Goal: Task Accomplishment & Management: Complete application form

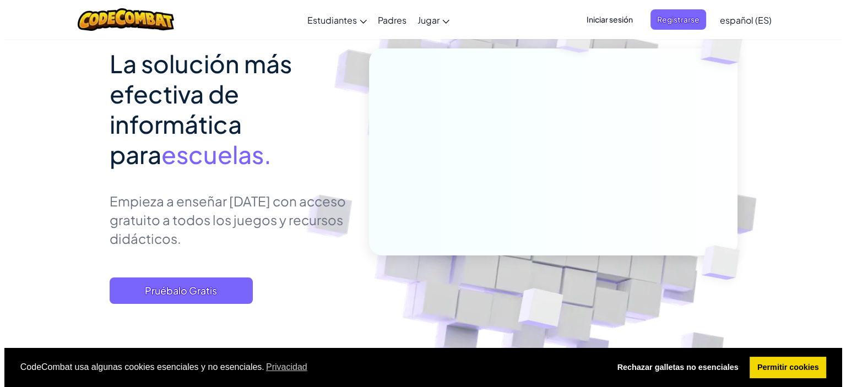
scroll to position [99, 0]
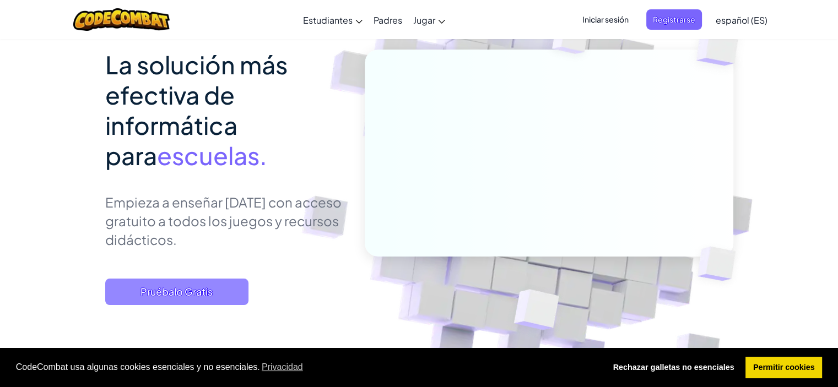
click at [184, 291] on font "Pruébalo Gratis" at bounding box center [176, 291] width 72 height 13
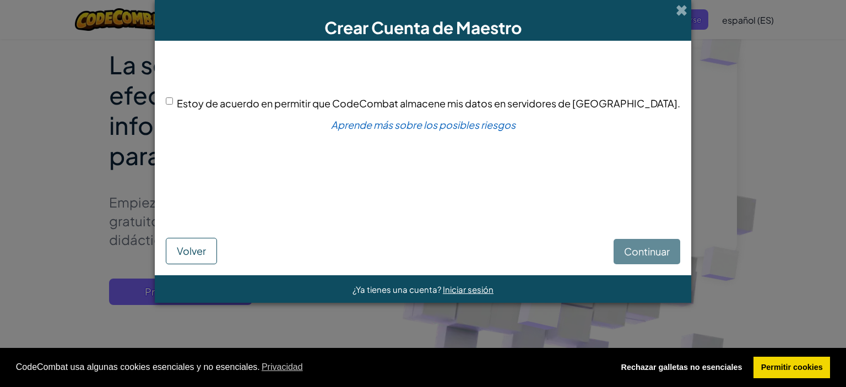
click at [173, 99] on input "Estoy de acuerdo en permitir que CodeCombat almacene mis datos en servidores de…" at bounding box center [169, 101] width 7 height 7
checkbox input "true"
click at [624, 254] on font "Continuar" at bounding box center [647, 251] width 46 height 13
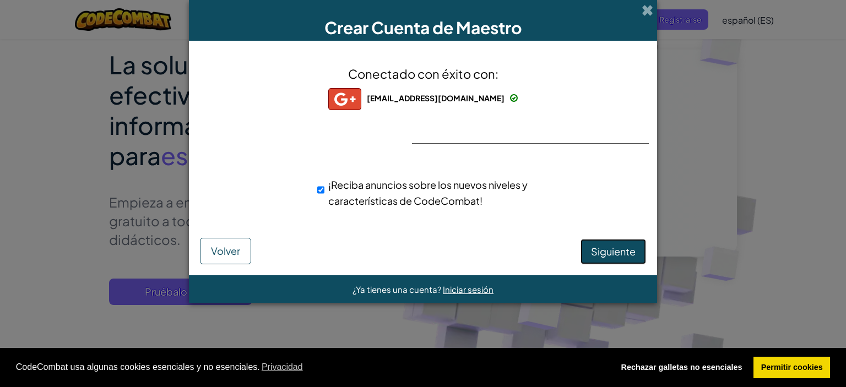
click at [615, 250] on font "Siguiente" at bounding box center [613, 251] width 45 height 13
select select "[GEOGRAPHIC_DATA]"
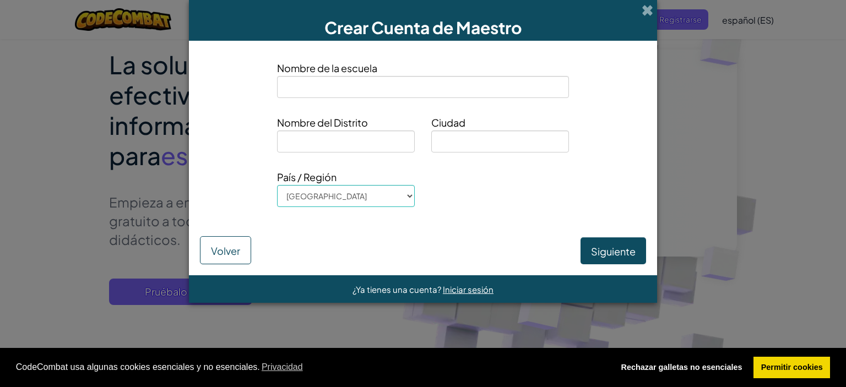
type input "e"
type input "Escuela de [GEOGRAPHIC_DATA]"
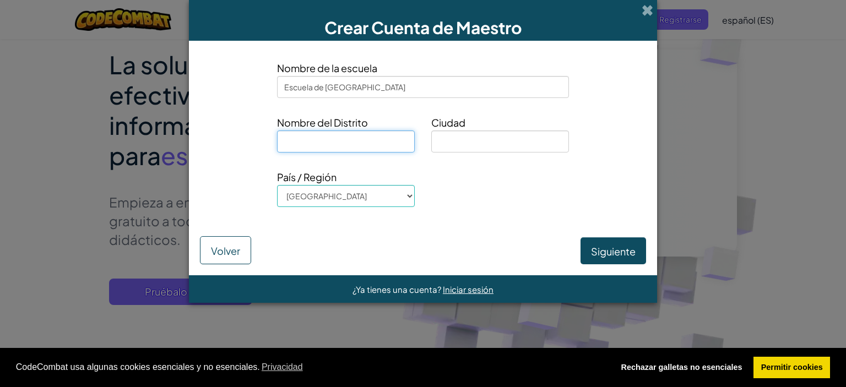
click at [369, 148] on input at bounding box center [346, 142] width 138 height 22
type input "Ceuta"
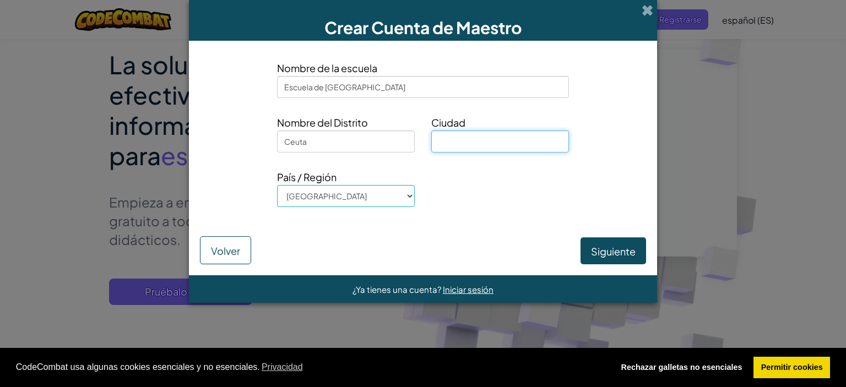
type input "c"
type input "Ceuta"
click at [348, 197] on select "[GEOGRAPHIC_DATA] [PERSON_NAME] [GEOGRAPHIC_DATA] [GEOGRAPHIC_DATA] [GEOGRAPHIC…" at bounding box center [346, 196] width 138 height 22
click at [277, 185] on select "[GEOGRAPHIC_DATA] [PERSON_NAME] [GEOGRAPHIC_DATA] [GEOGRAPHIC_DATA] [GEOGRAPHIC…" at bounding box center [346, 196] width 138 height 22
click at [634, 242] on button "Siguiente" at bounding box center [614, 250] width 66 height 27
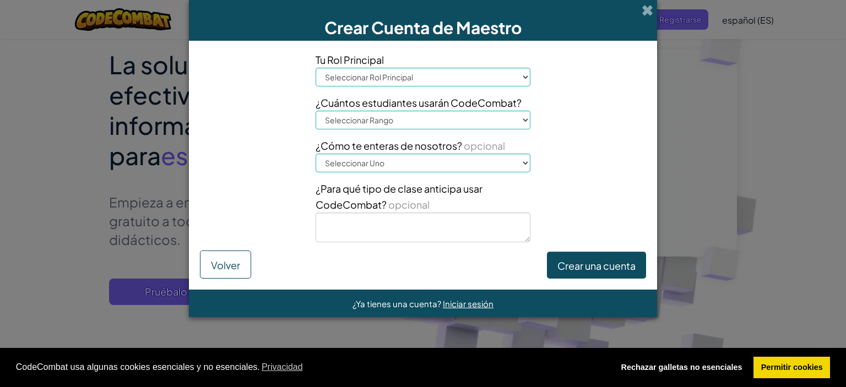
click at [430, 77] on select "Seleccionar Rol Principal Principal Capellán Coordinador de Tecnología Profesor…" at bounding box center [423, 77] width 215 height 19
select select "Teacher"
click at [316, 68] on select "Seleccionar Rol Principal Principal Capellán Coordinador de Tecnología Profesor…" at bounding box center [423, 77] width 215 height 19
click at [417, 125] on select "Seleccionar Rango 1-10 11-50 [PHONE_NUMBER] [PHONE_NUMBER] más de 1000" at bounding box center [423, 120] width 215 height 19
select select "11-50"
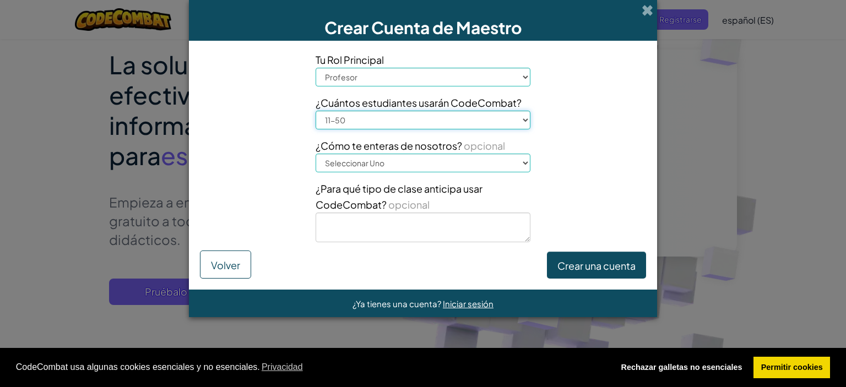
click at [316, 111] on select "Seleccionar Rango 1-10 11-50 [PHONE_NUMBER] [PHONE_NUMBER] más de 1000" at bounding box center [423, 120] width 215 height 19
click at [410, 163] on select "Seleccionar Uno Conferencia (por ejemplo, ISTE) [DOMAIN_NAME][URL] del Código U…" at bounding box center [423, 163] width 215 height 19
select select "Other"
click at [316, 154] on select "Seleccionar Uno Conferencia (por ejemplo, ISTE) [DOMAIN_NAME][URL] del Código U…" at bounding box center [423, 163] width 215 height 19
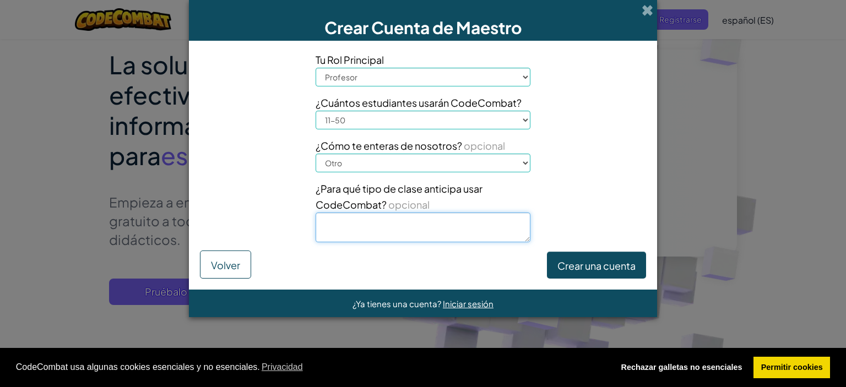
click at [412, 224] on textarea at bounding box center [423, 228] width 215 height 30
type textarea "Lenguaje de Programación para creación de Interfaces de Usuario"
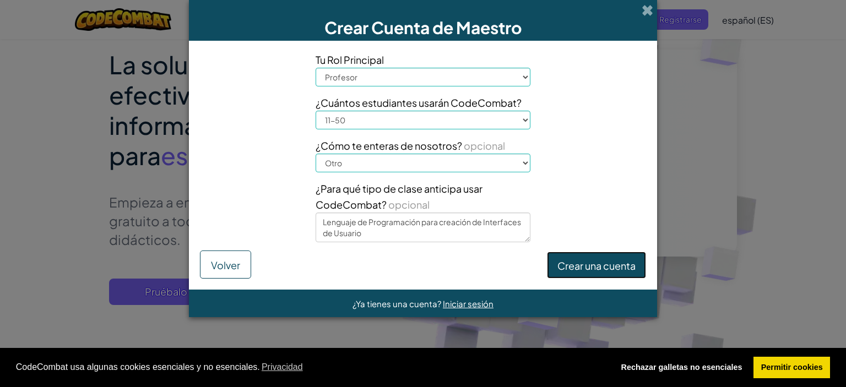
click at [586, 255] on button "Crear una cuenta" at bounding box center [596, 265] width 99 height 27
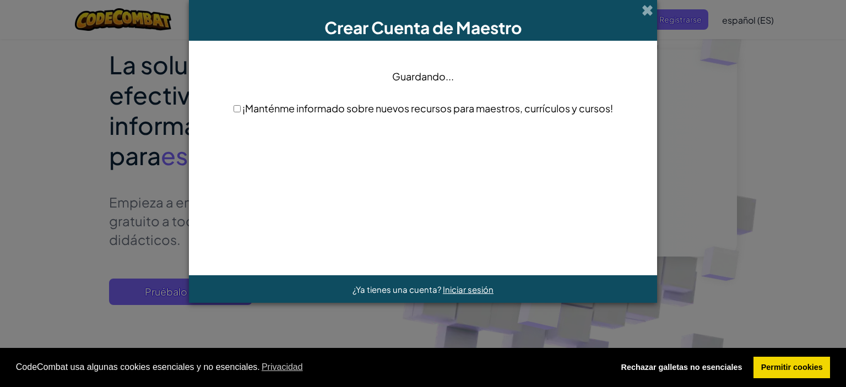
scroll to position [0, 0]
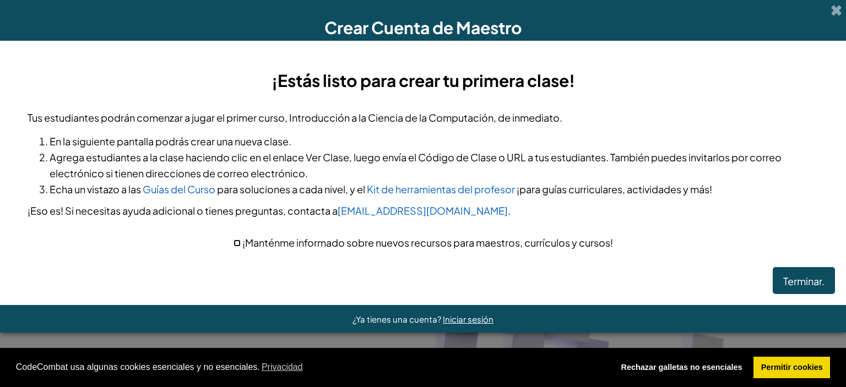
click at [235, 244] on input "checkbox" at bounding box center [237, 243] width 7 height 7
checkbox input "true"
click at [794, 277] on font "Terminar." at bounding box center [803, 281] width 41 height 13
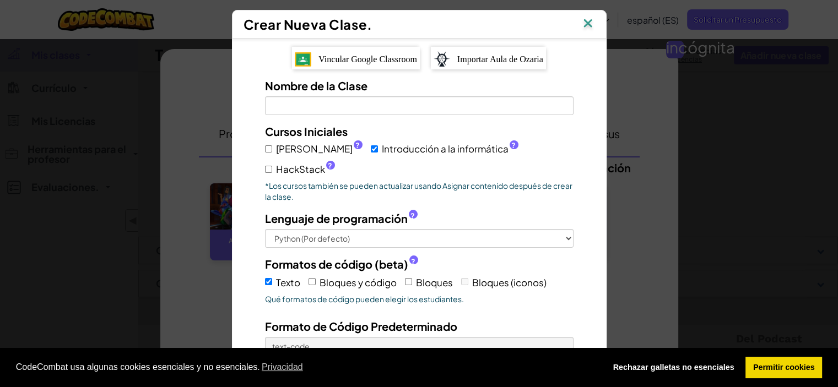
scroll to position [99, 0]
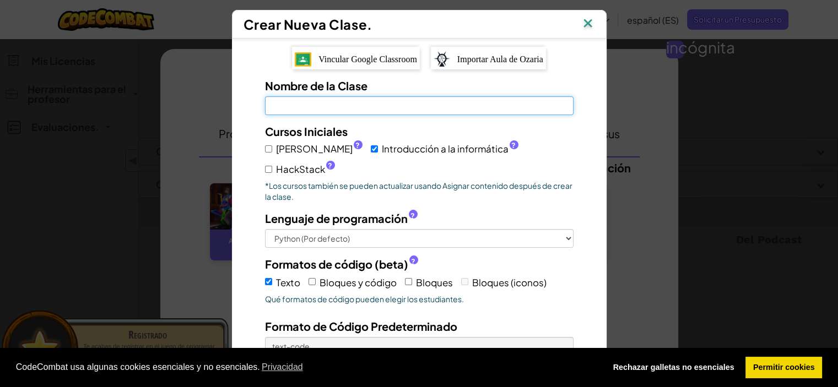
click at [491, 101] on input "Nombre de la Clase El campo es obligatorio" at bounding box center [419, 105] width 308 height 19
click at [491, 101] on input "L" at bounding box center [419, 105] width 308 height 19
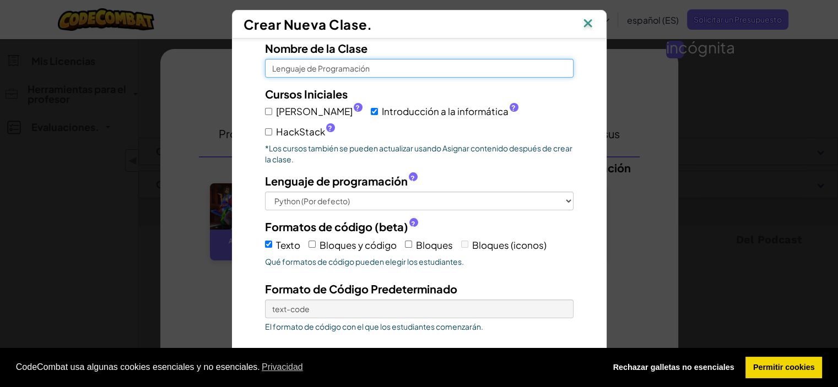
scroll to position [48, 0]
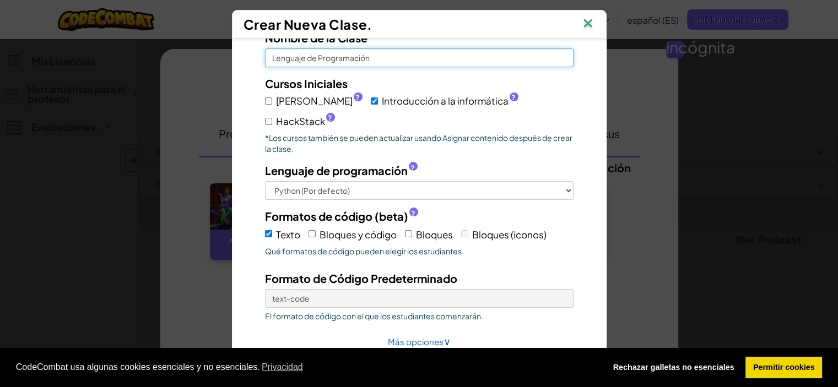
type input "Lenguaje de Programación"
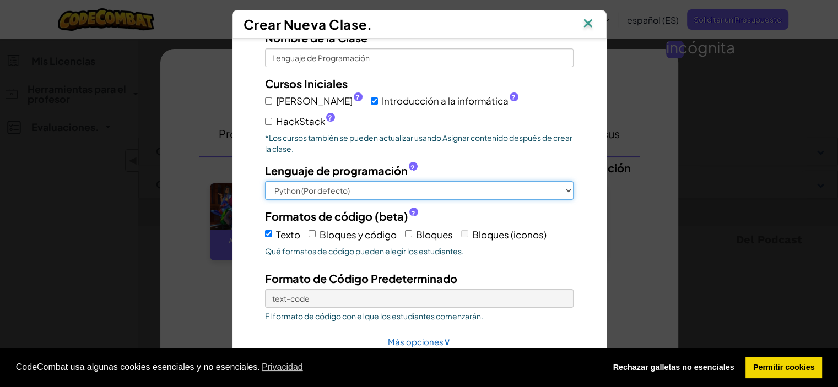
click at [399, 181] on select "Python (Por defecto) JavaScript C++ [GEOGRAPHIC_DATA] (Experimental)" at bounding box center [419, 190] width 308 height 19
select select "cpp"
click at [265, 181] on select "Python (Por defecto) JavaScript C++ [GEOGRAPHIC_DATA] (Experimental)" at bounding box center [419, 190] width 308 height 19
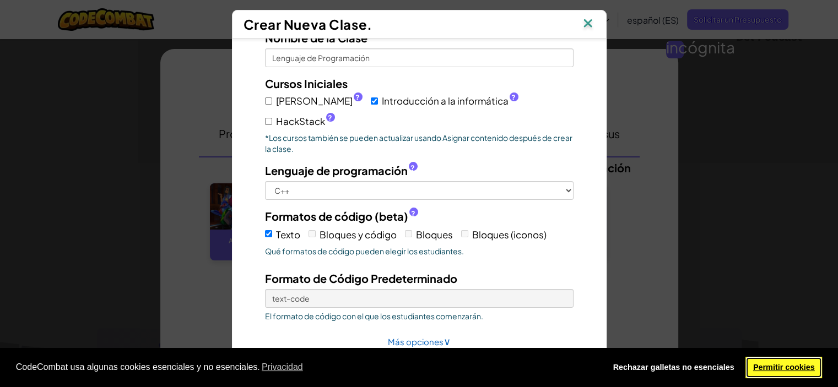
click at [774, 376] on link "Permitir cookies" at bounding box center [783, 368] width 77 height 22
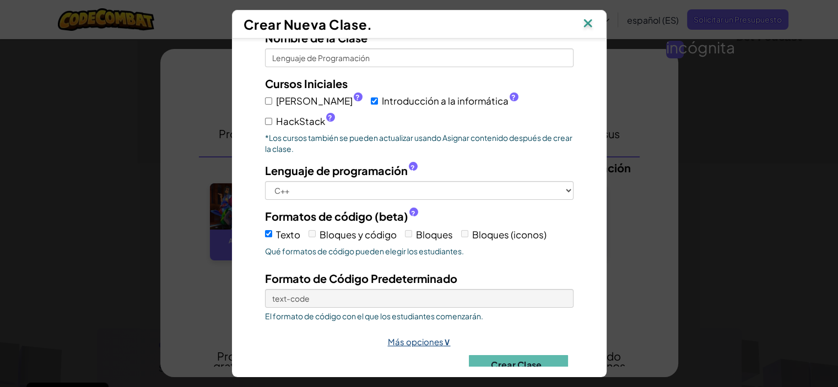
click at [443, 335] on font "∨" at bounding box center [446, 341] width 7 height 13
select select
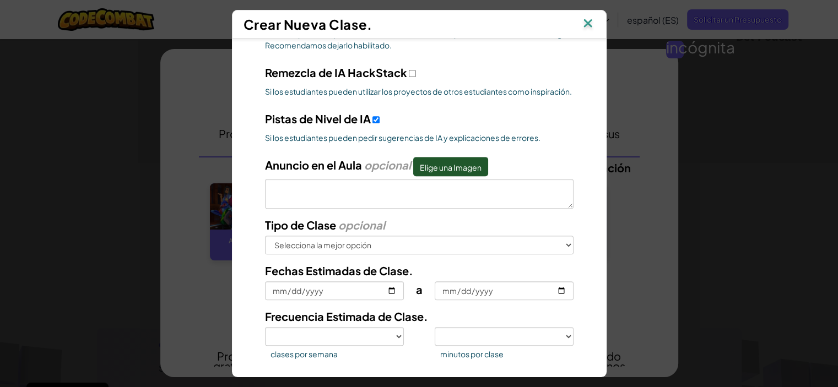
scroll to position [528, 0]
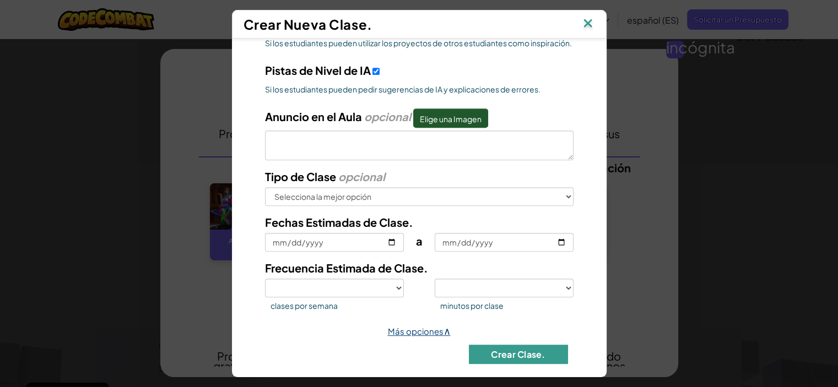
click at [495, 349] on font "Crear Clase." at bounding box center [518, 355] width 54 height 12
select select
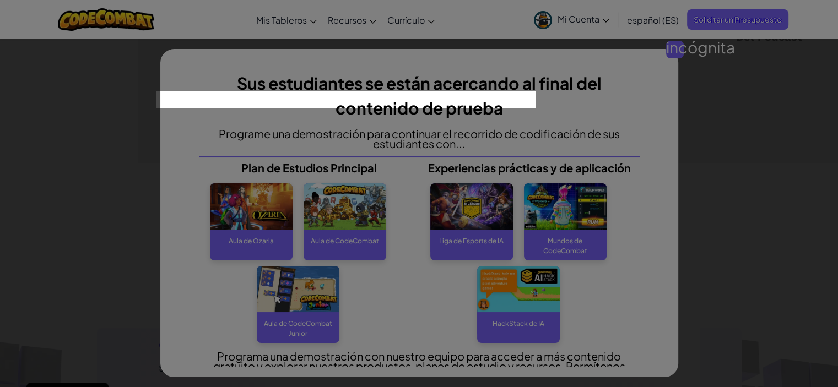
scroll to position [0, 0]
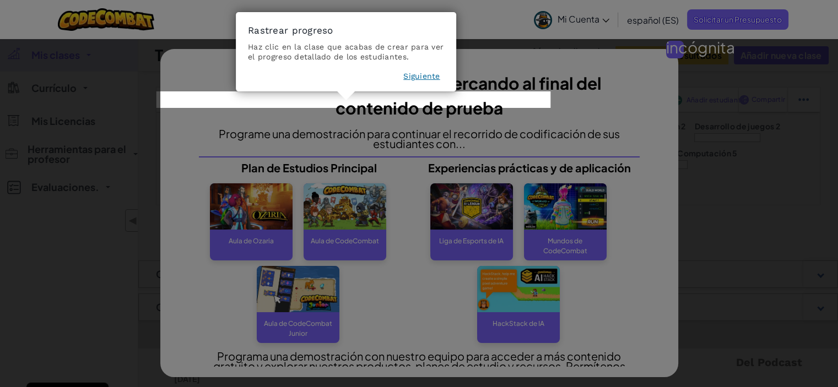
click at [419, 78] on font "Siguiente" at bounding box center [421, 76] width 36 height 9
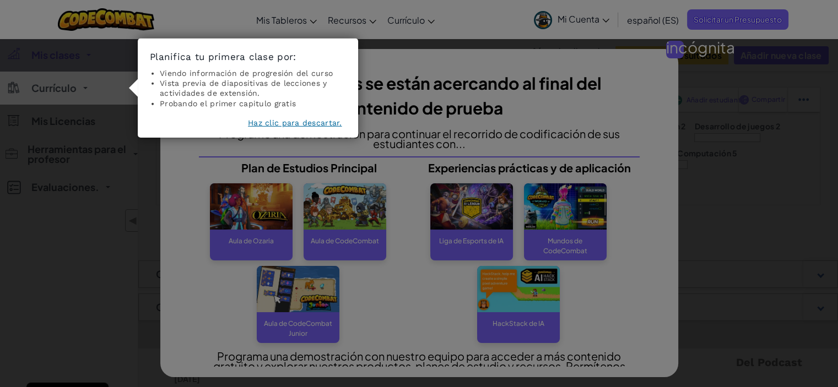
click at [105, 90] on div "incógnita Sus estudiantes se están acercando al final del contenido de prueba P…" at bounding box center [419, 193] width 838 height 387
click at [94, 90] on div "incógnita Sus estudiantes se están acercando al final del contenido de prueba P…" at bounding box center [419, 193] width 838 height 387
click at [160, 84] on li "Vista previa de diapositivas de lecciones y actividades de extensión." at bounding box center [253, 88] width 186 height 20
drag, startPoint x: 551, startPoint y: 94, endPoint x: 364, endPoint y: 119, distance: 189.5
click at [364, 119] on icon at bounding box center [423, 193] width 846 height 387
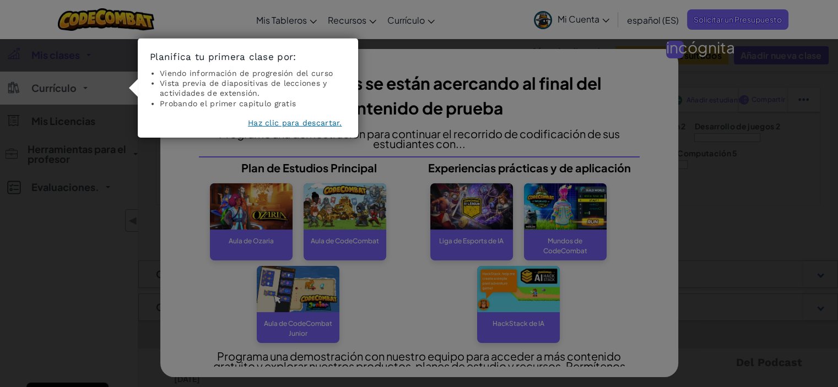
click at [333, 130] on footer "Haz clic para descartar." at bounding box center [248, 124] width 196 height 15
click at [318, 122] on font "Haz clic para descartar." at bounding box center [295, 122] width 94 height 9
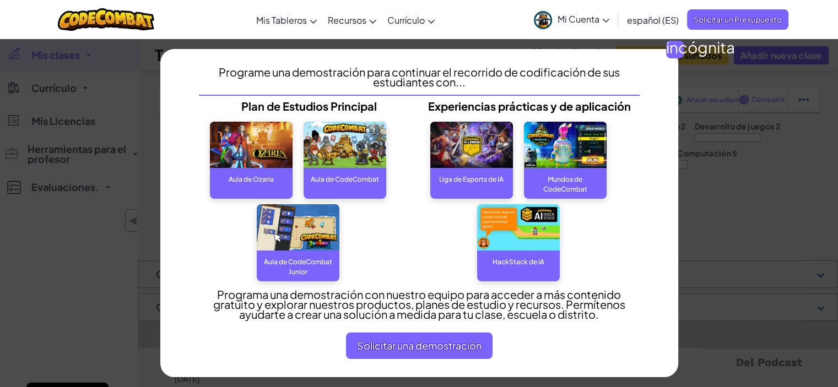
scroll to position [64, 0]
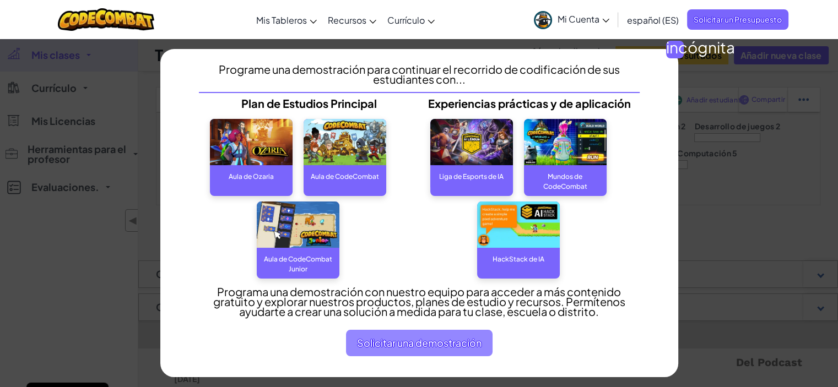
click at [431, 348] on font "Solicitar una demostración" at bounding box center [419, 343] width 124 height 13
